Goal: Answer question/provide support: Share knowledge or assist other users

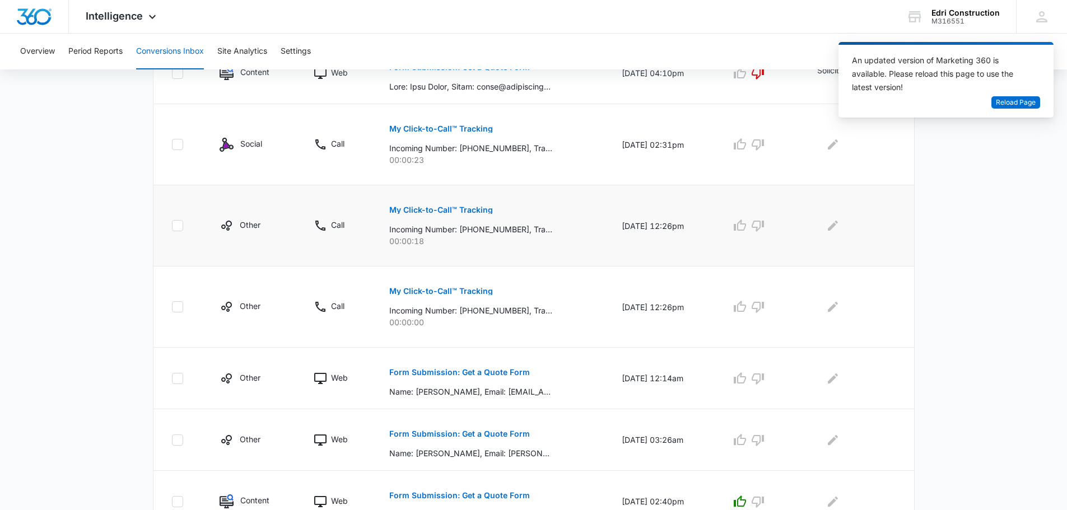
scroll to position [336, 0]
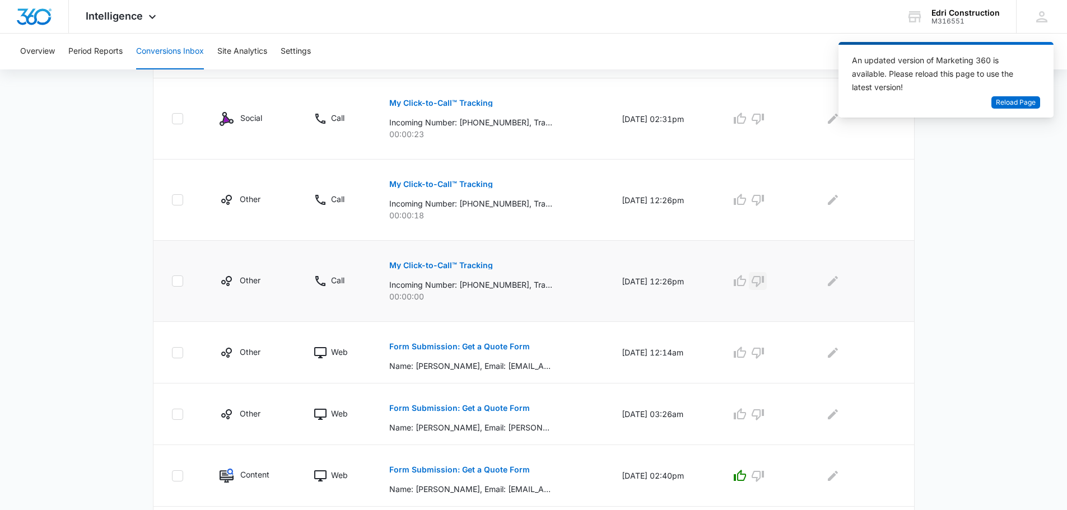
click at [764, 280] on icon "button" at bounding box center [757, 280] width 13 height 13
click at [835, 283] on icon "Edit Comments" at bounding box center [833, 281] width 10 height 10
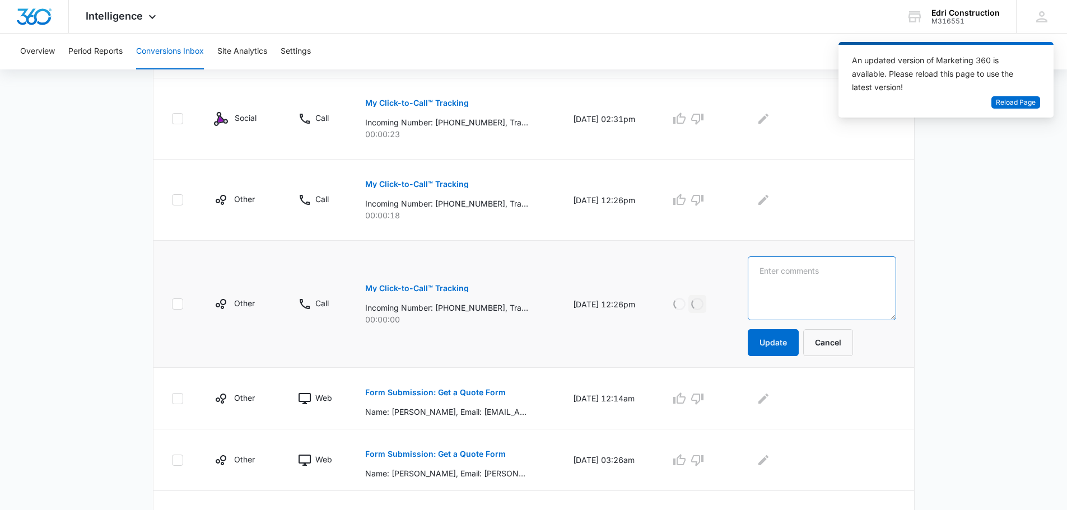
click at [835, 283] on textarea at bounding box center [821, 288] width 148 height 64
type textarea "S"
type textarea "Hung Up"
click at [790, 351] on button "Update" at bounding box center [772, 342] width 51 height 27
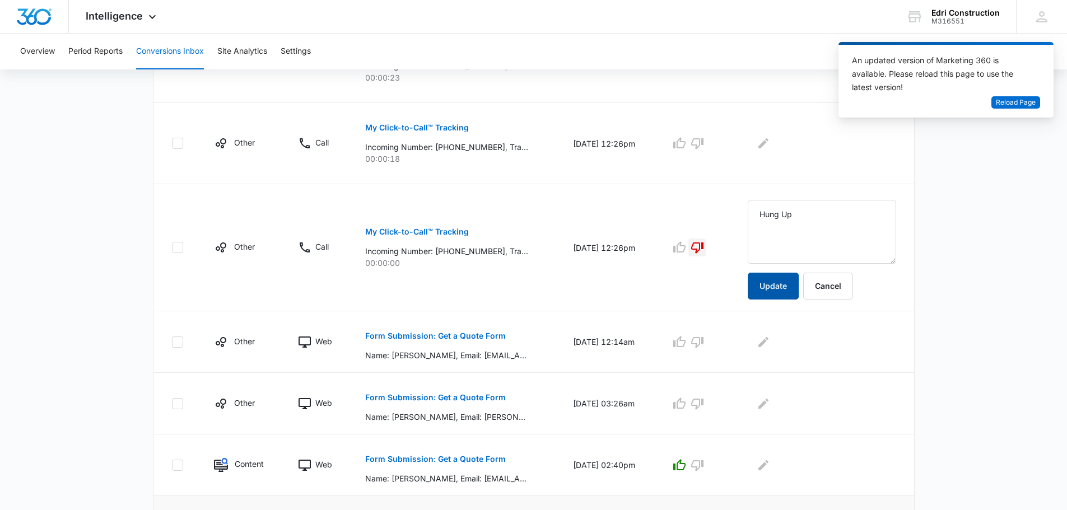
scroll to position [504, 0]
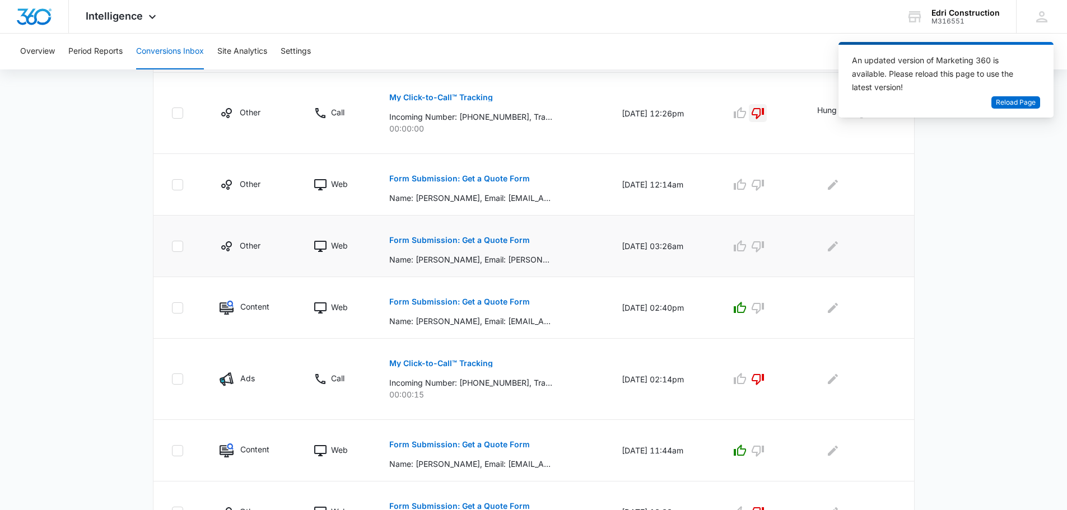
click at [503, 242] on p "Form Submission: Get a Quote Form" at bounding box center [459, 240] width 141 height 8
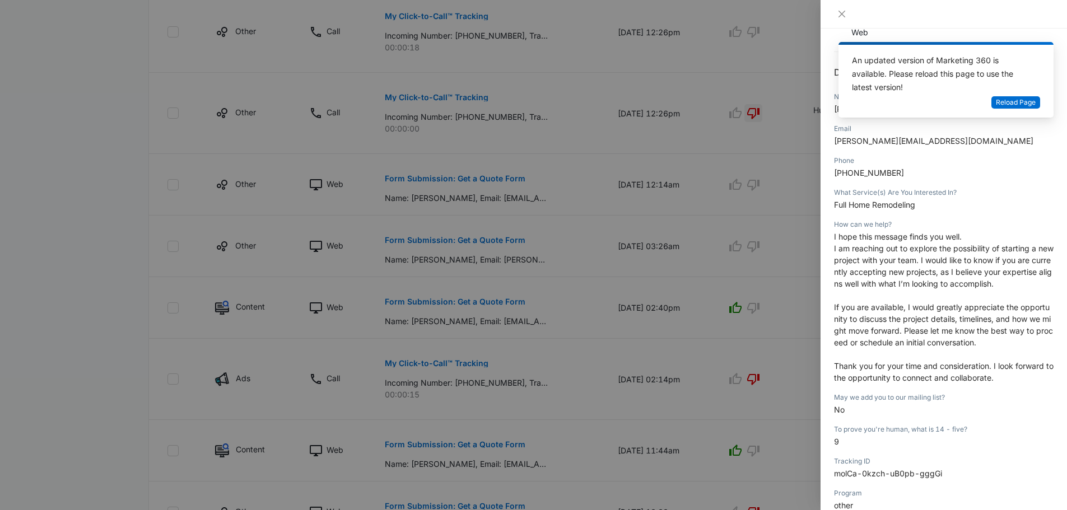
scroll to position [0, 0]
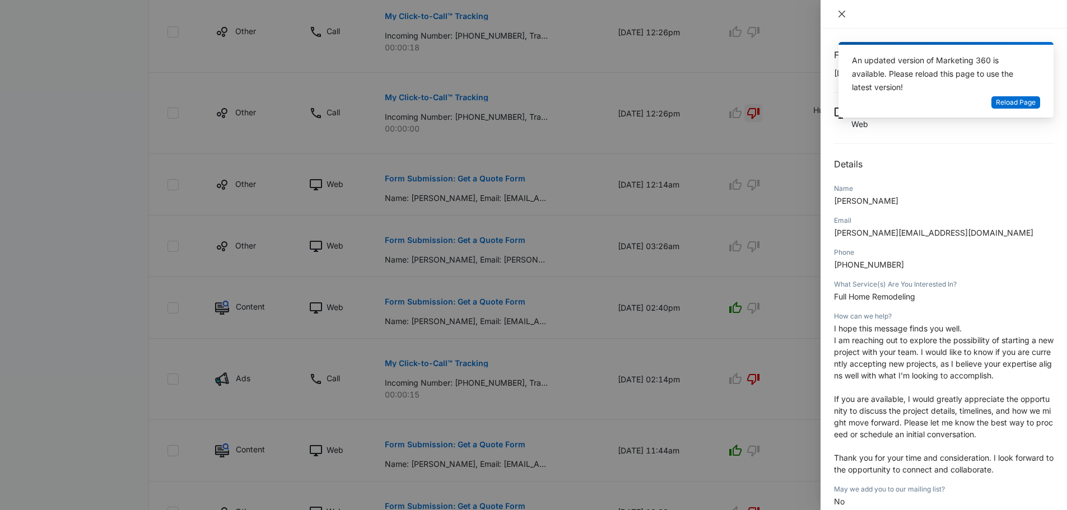
click at [839, 10] on icon "close" at bounding box center [841, 14] width 9 height 9
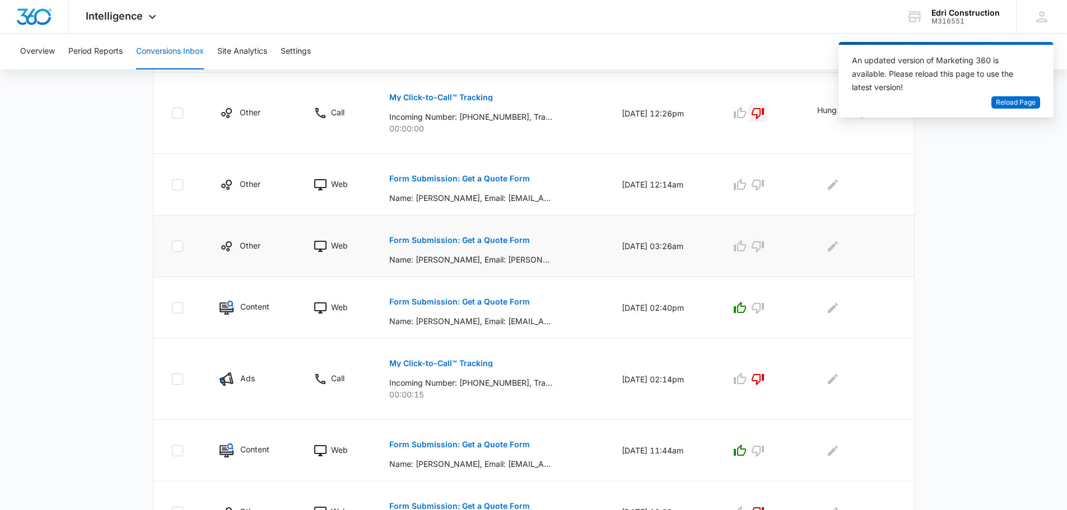
click at [503, 237] on p "Form Submission: Get a Quote Form" at bounding box center [459, 240] width 141 height 8
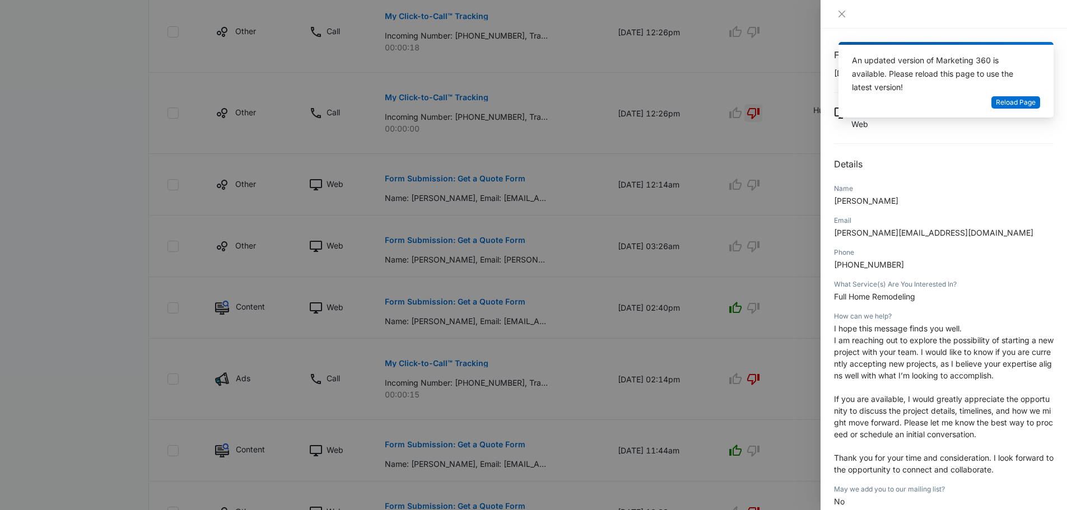
click at [838, 24] on div at bounding box center [943, 14] width 246 height 29
click at [840, 17] on icon "close" at bounding box center [841, 14] width 9 height 9
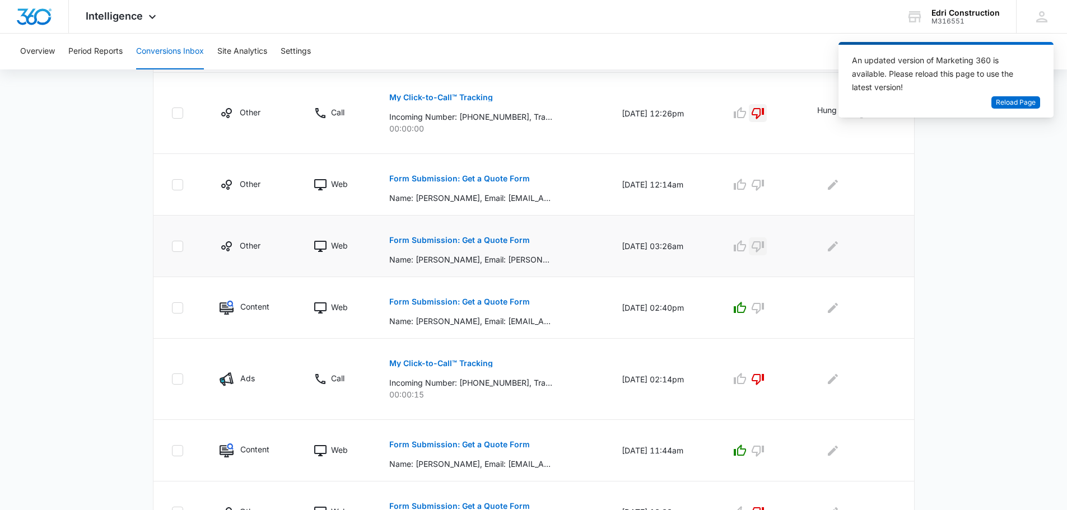
click at [764, 245] on icon "button" at bounding box center [757, 246] width 13 height 13
click at [834, 246] on icon "Edit Comments" at bounding box center [832, 246] width 13 height 13
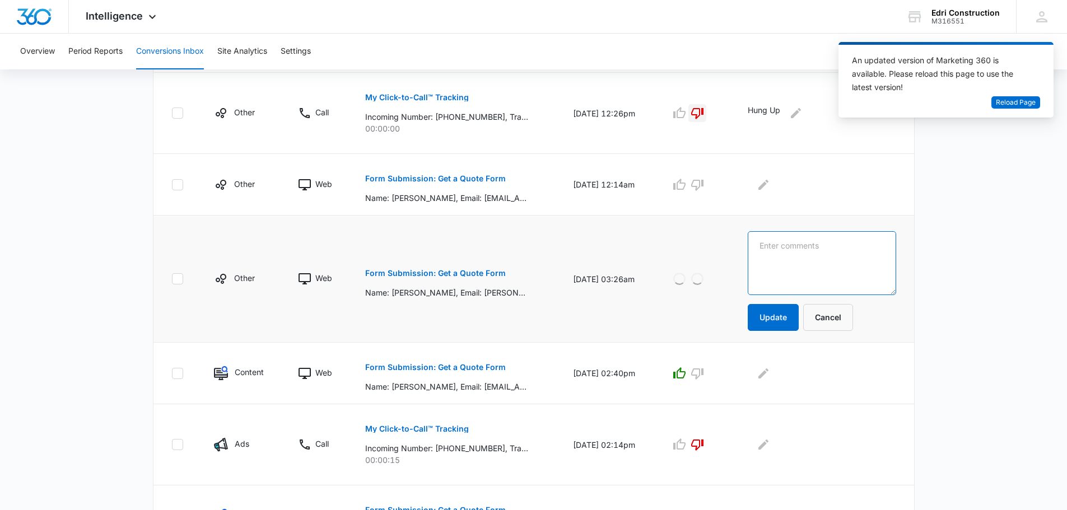
click at [842, 249] on textarea at bounding box center [821, 263] width 148 height 64
click at [840, 273] on textarea at bounding box center [821, 263] width 148 height 64
type textarea "NG Solicitor"
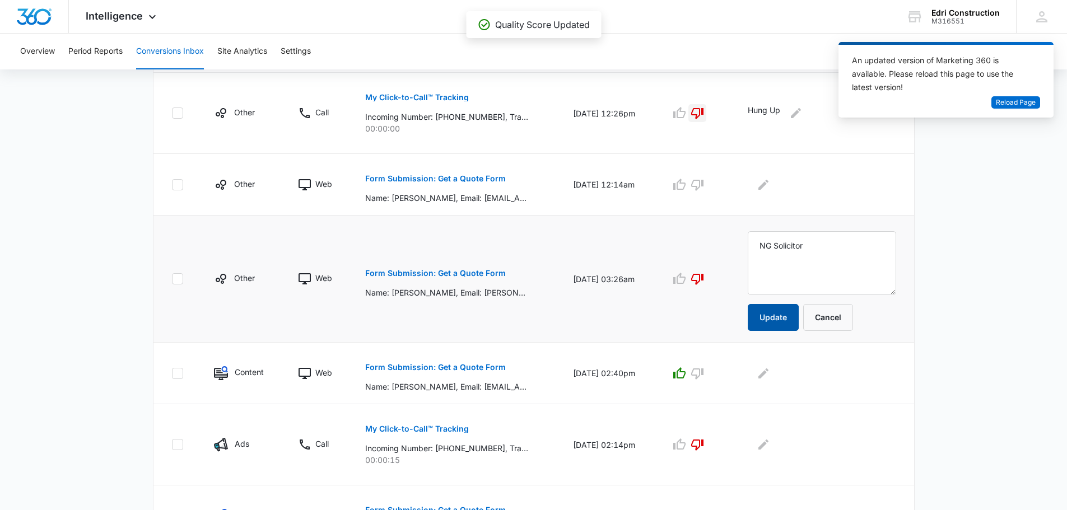
click at [794, 319] on button "Update" at bounding box center [772, 317] width 51 height 27
click at [798, 313] on button "Update" at bounding box center [772, 317] width 51 height 27
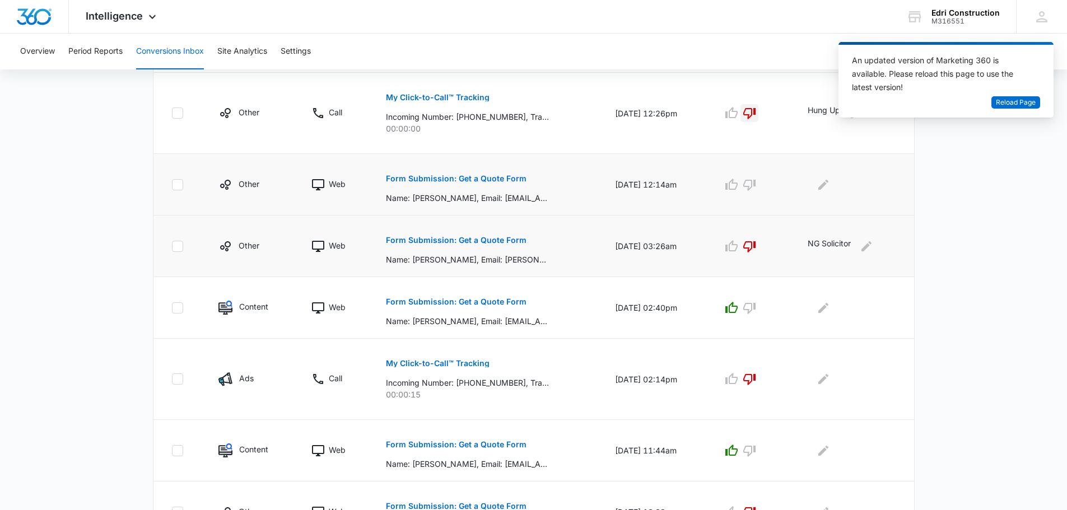
click at [493, 181] on p "Form Submission: Get a Quote Form" at bounding box center [456, 179] width 141 height 8
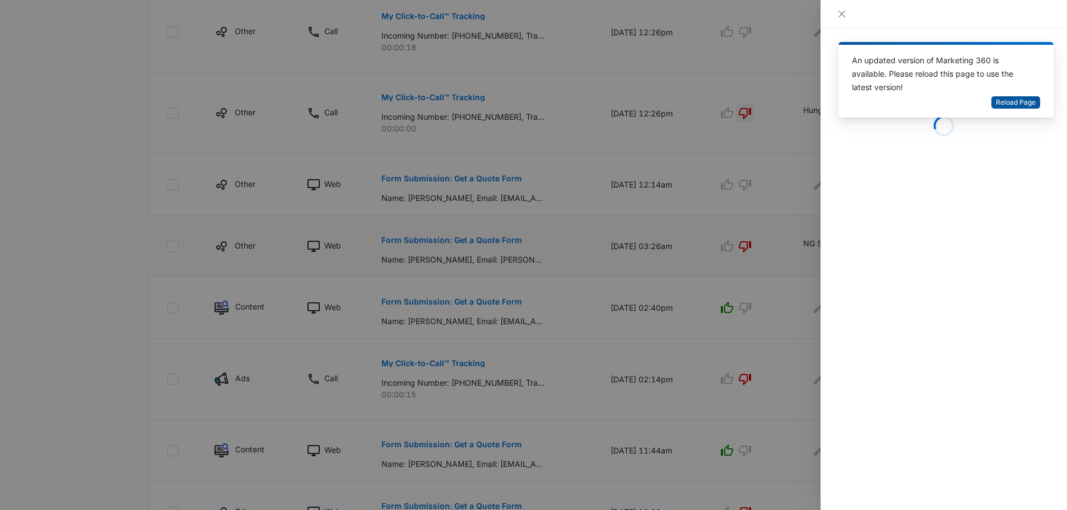
click at [1016, 109] on button "Reload Page" at bounding box center [1015, 102] width 49 height 13
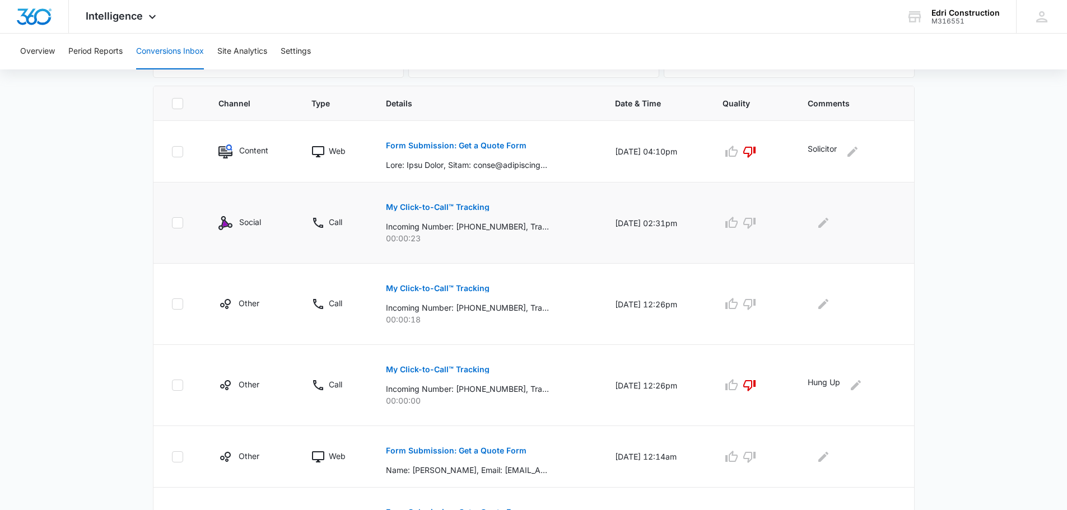
scroll to position [168, 0]
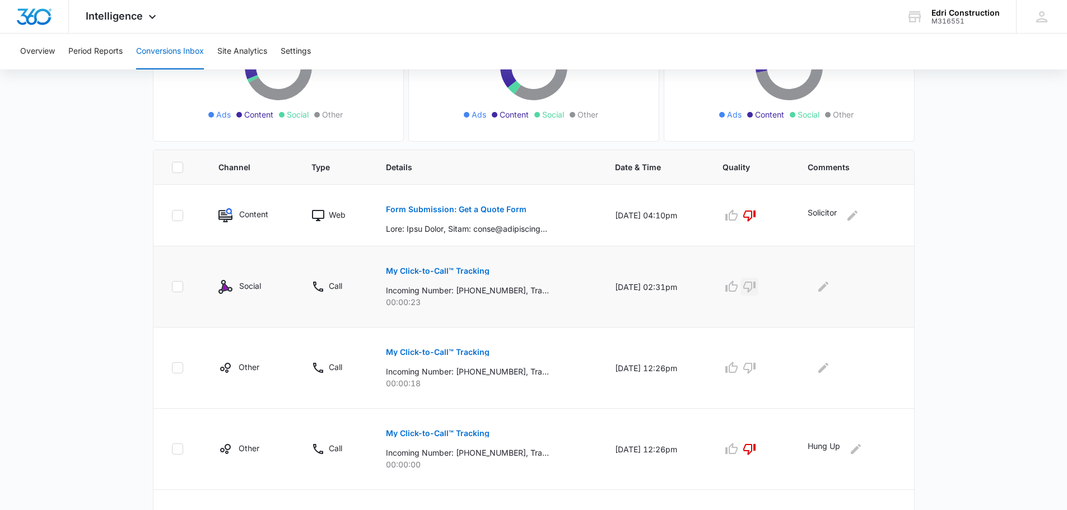
click at [753, 285] on icon "button" at bounding box center [748, 286] width 13 height 13
click at [830, 295] on button "Edit Comments" at bounding box center [823, 287] width 18 height 18
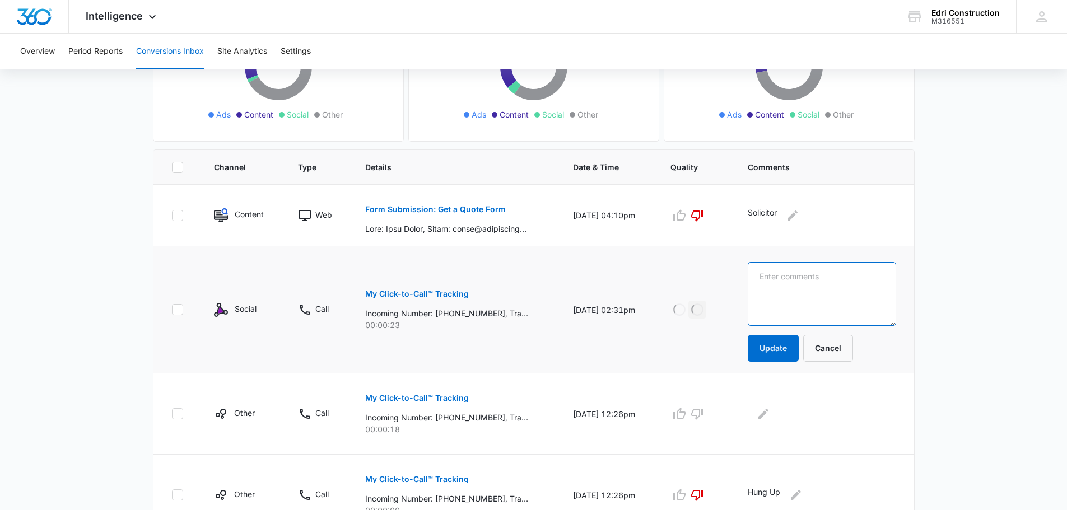
click at [829, 295] on textarea at bounding box center [821, 294] width 148 height 64
type textarea "Called back But No Response"
click at [790, 349] on button "Update" at bounding box center [772, 348] width 51 height 27
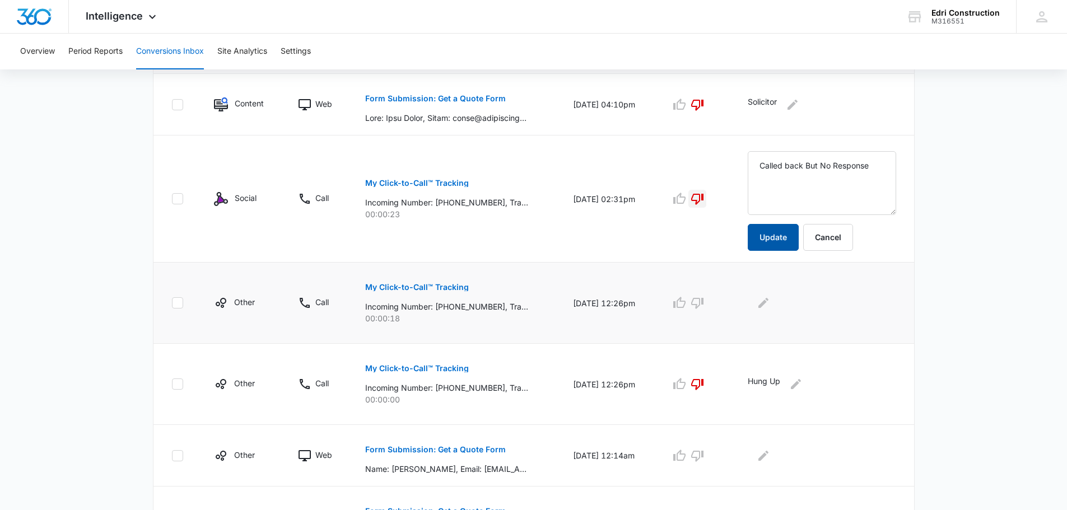
scroll to position [280, 0]
click at [704, 302] on icon "button" at bounding box center [696, 301] width 13 height 13
click at [763, 298] on td at bounding box center [824, 301] width 180 height 81
click at [770, 298] on button "Edit Comments" at bounding box center [763, 302] width 18 height 18
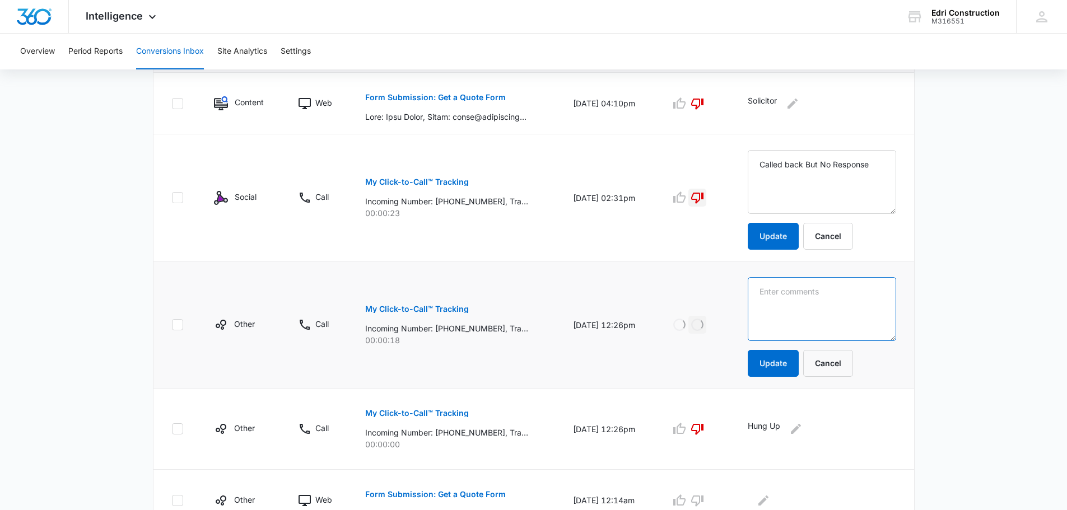
click at [792, 214] on textarea at bounding box center [821, 182] width 148 height 64
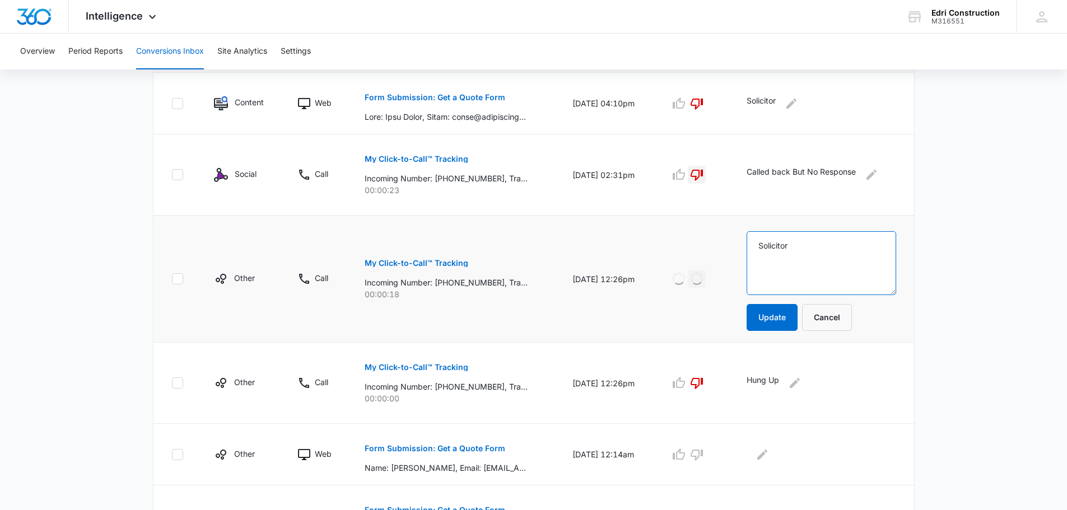
type textarea "Solicitor"
click at [806, 322] on form "Solicitor Update Cancel" at bounding box center [820, 281] width 149 height 100
click at [790, 323] on button "Update" at bounding box center [771, 317] width 51 height 27
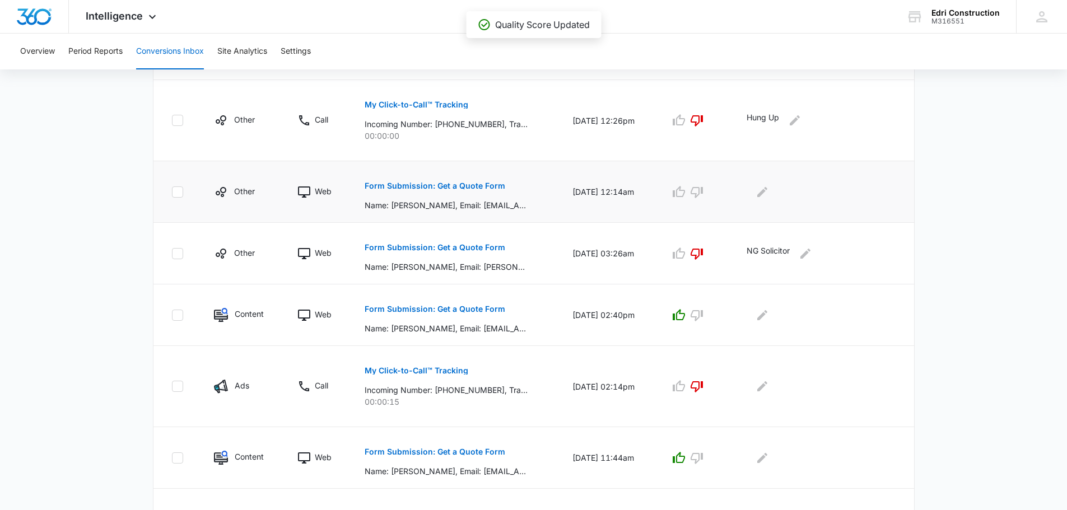
scroll to position [560, 0]
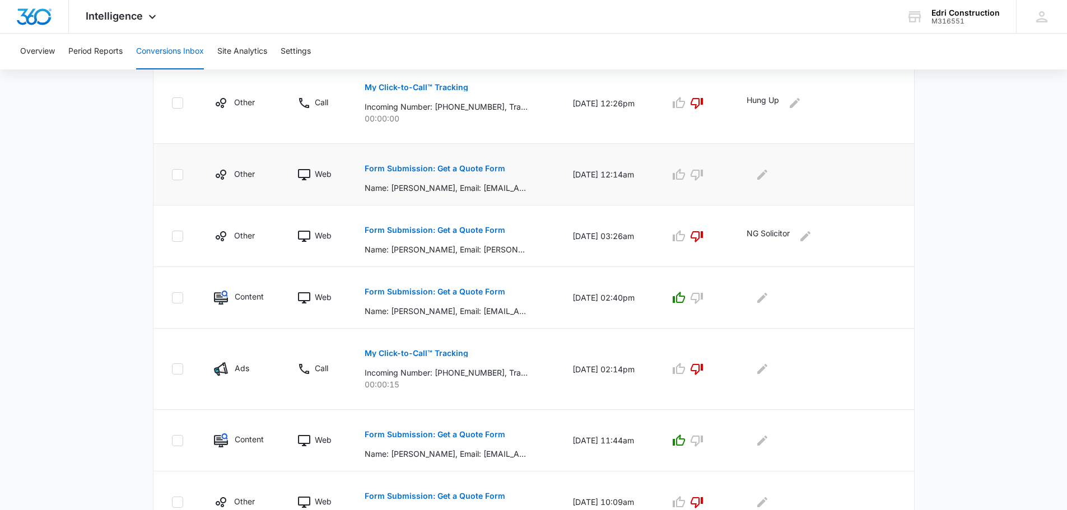
click at [475, 170] on p "Form Submission: Get a Quote Form" at bounding box center [435, 169] width 141 height 8
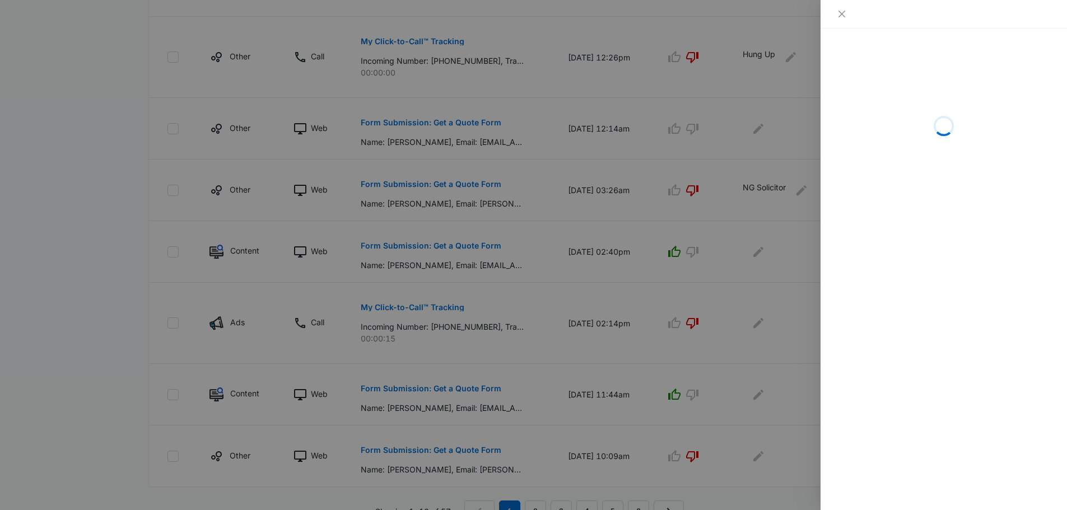
scroll to position [537, 0]
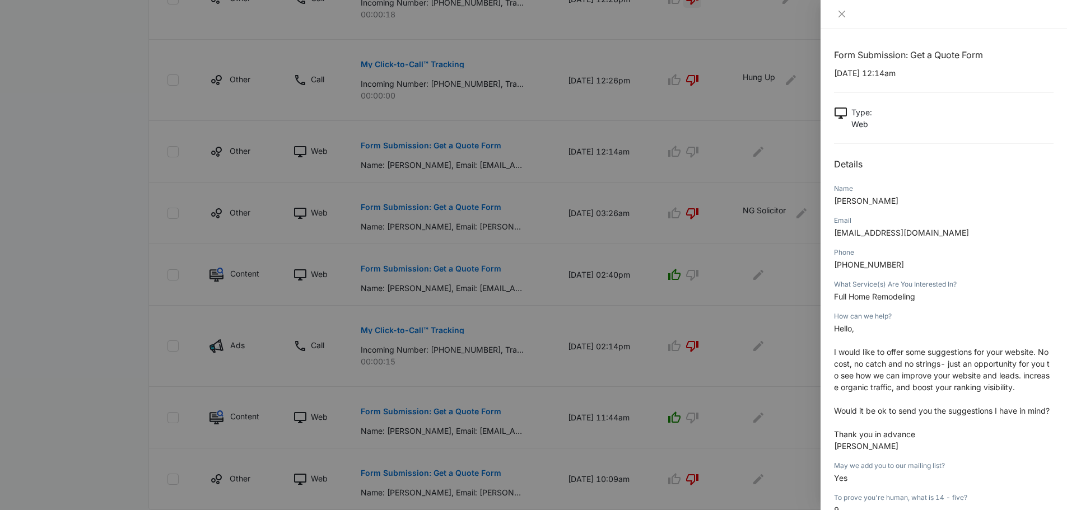
click at [849, 7] on div at bounding box center [943, 14] width 246 height 29
click at [839, 12] on icon "close" at bounding box center [841, 14] width 7 height 7
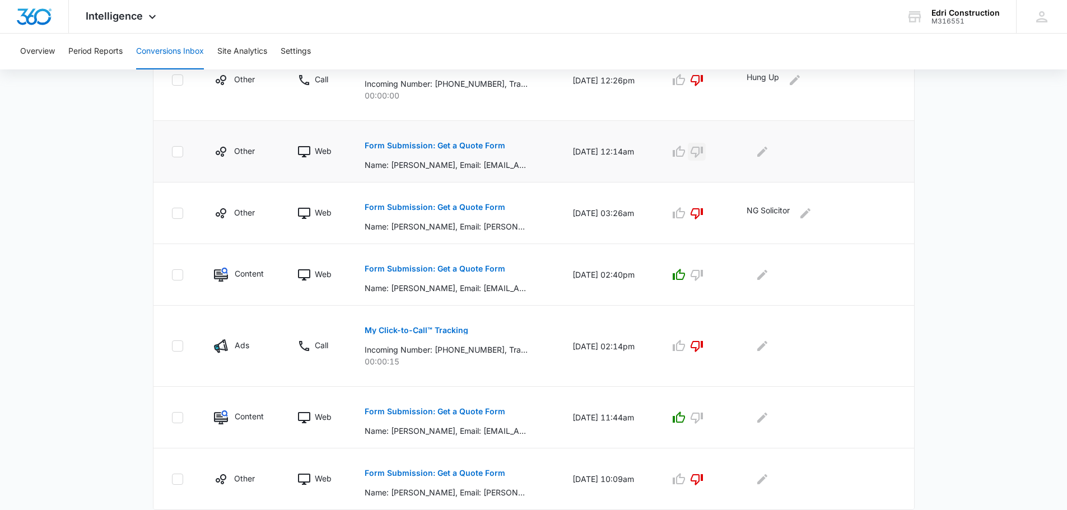
click at [702, 153] on icon "button" at bounding box center [696, 152] width 12 height 11
click at [777, 155] on div at bounding box center [820, 152] width 149 height 18
click at [763, 145] on icon "Edit Comments" at bounding box center [761, 151] width 13 height 13
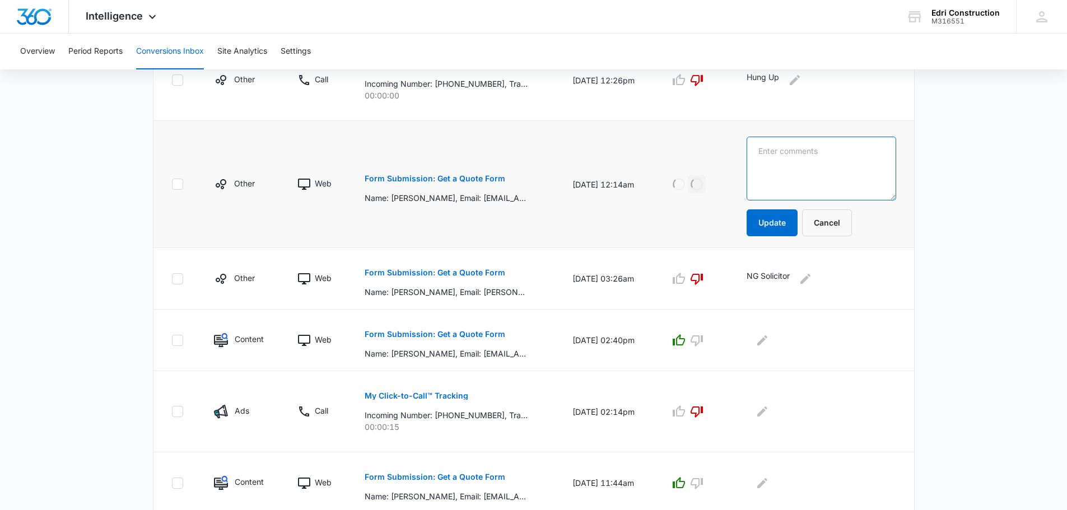
click at [823, 175] on textarea at bounding box center [820, 169] width 149 height 64
type textarea "Solicitor"
click at [780, 225] on button "Update" at bounding box center [771, 222] width 51 height 27
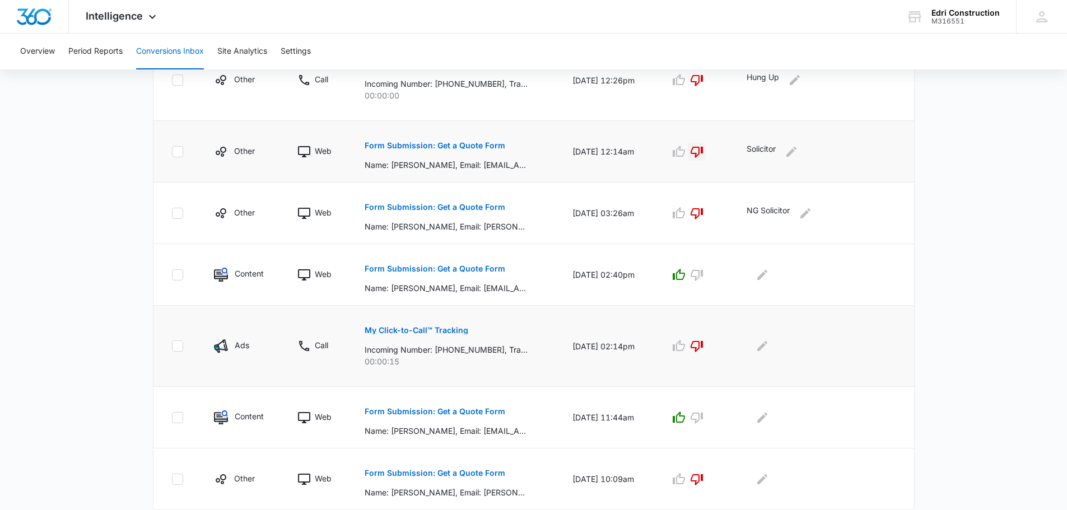
scroll to position [572, 0]
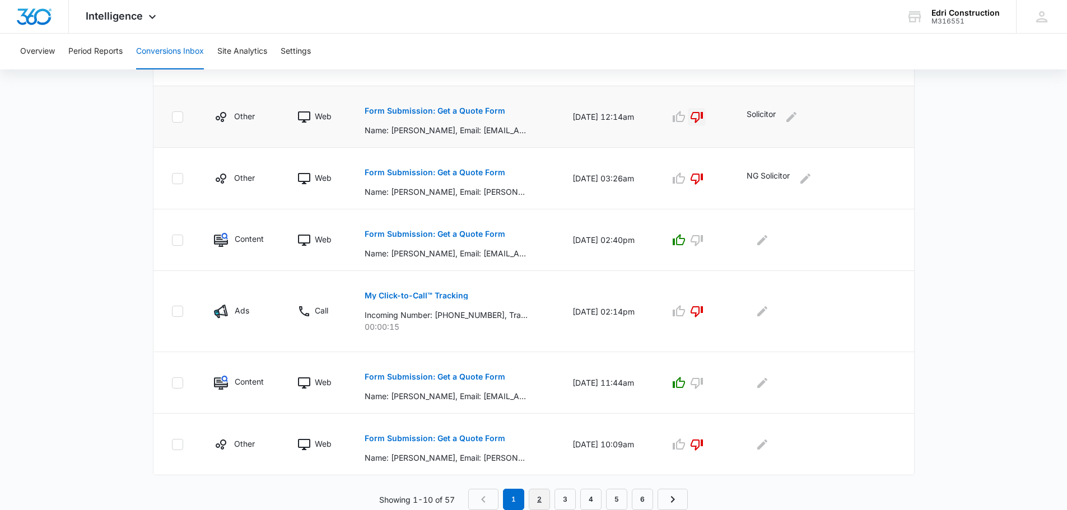
click at [530, 500] on link "2" at bounding box center [539, 499] width 21 height 21
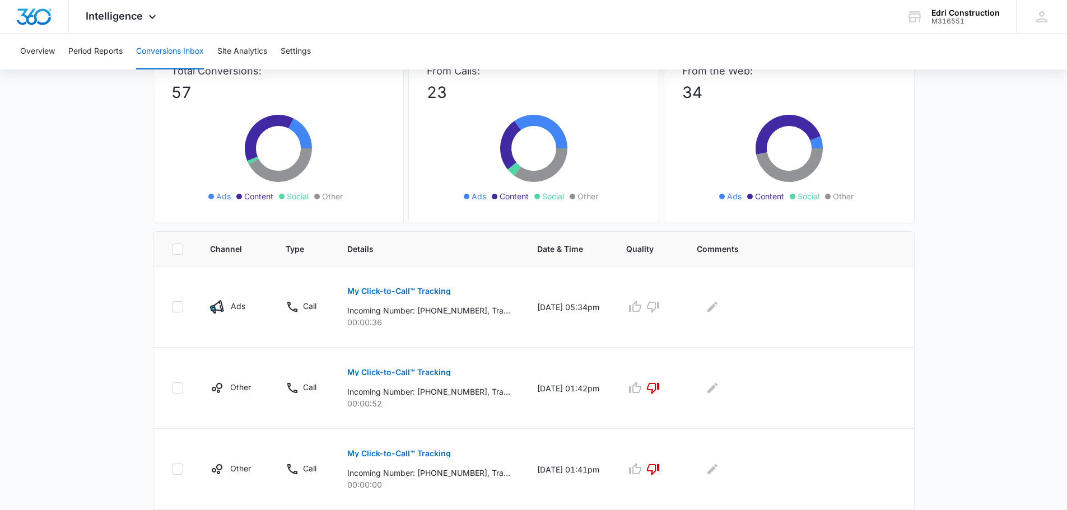
scroll to position [224, 0]
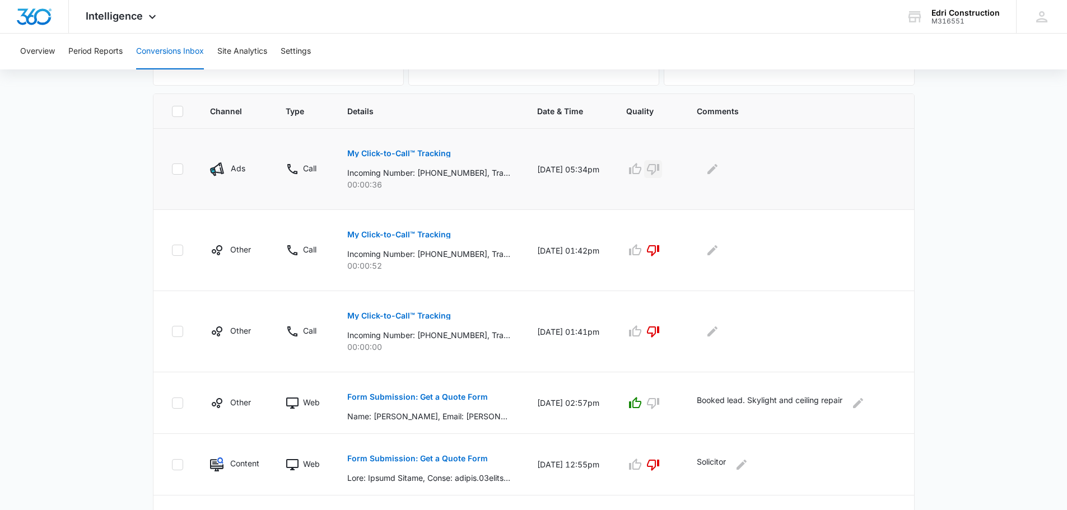
click at [659, 174] on icon "button" at bounding box center [653, 169] width 12 height 11
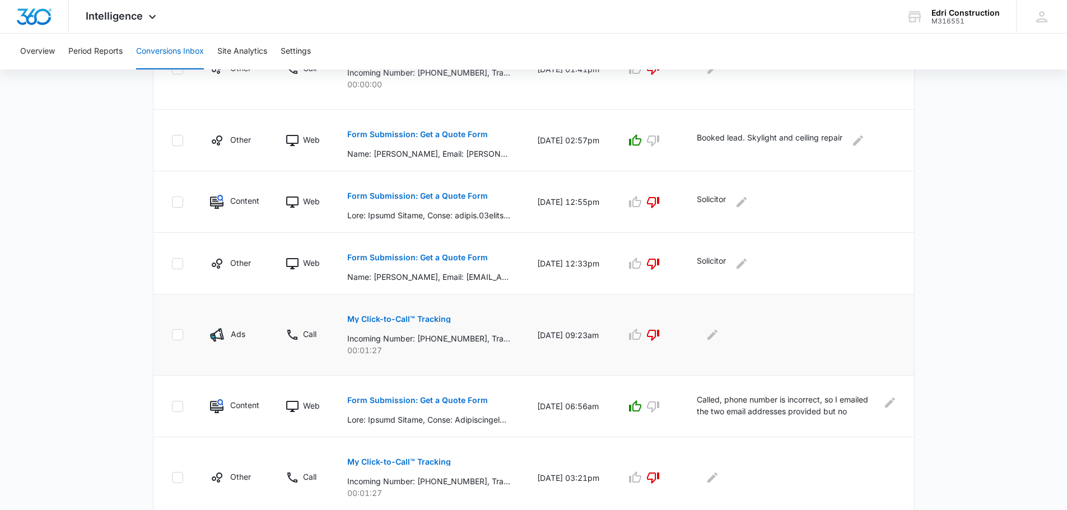
scroll to position [611, 0]
